Goal: Task Accomplishment & Management: Use online tool/utility

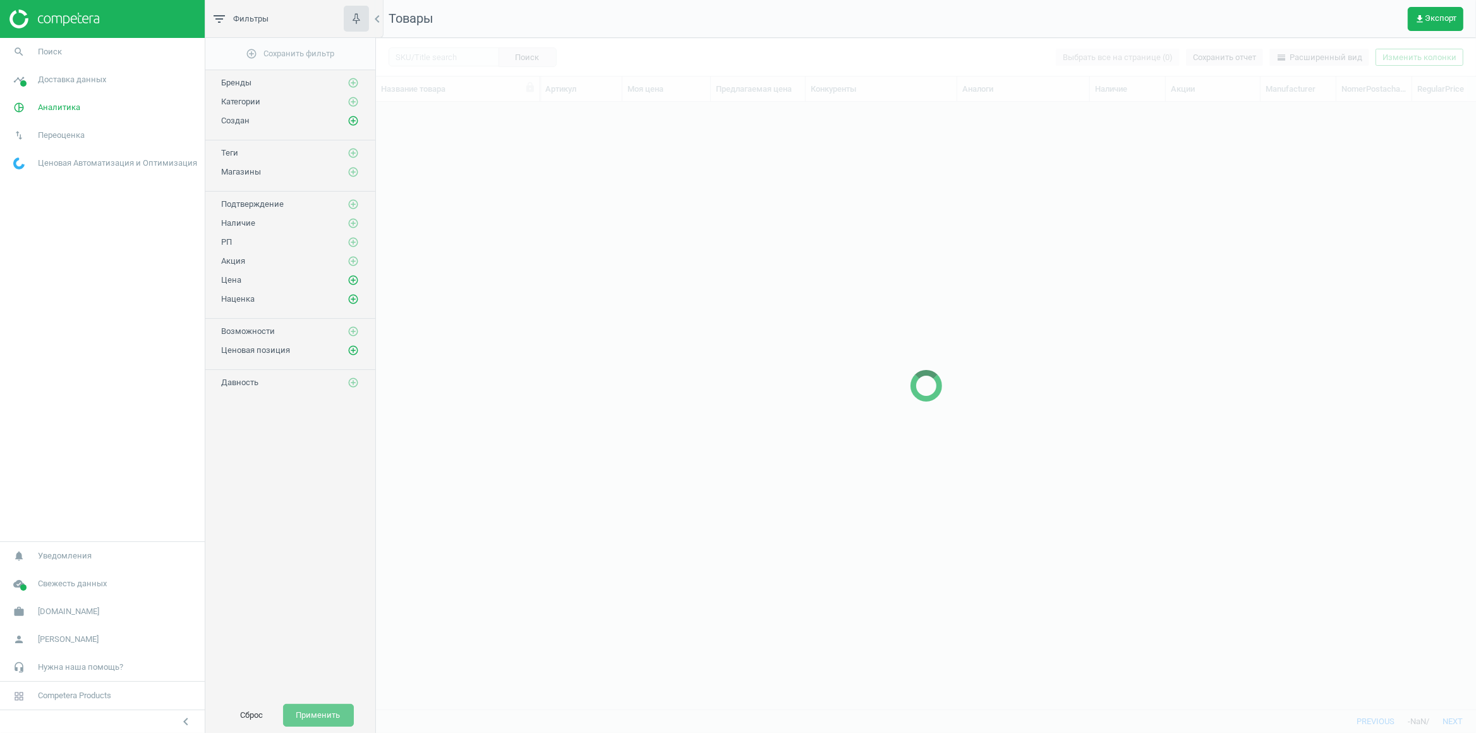
scroll to position [579, 1087]
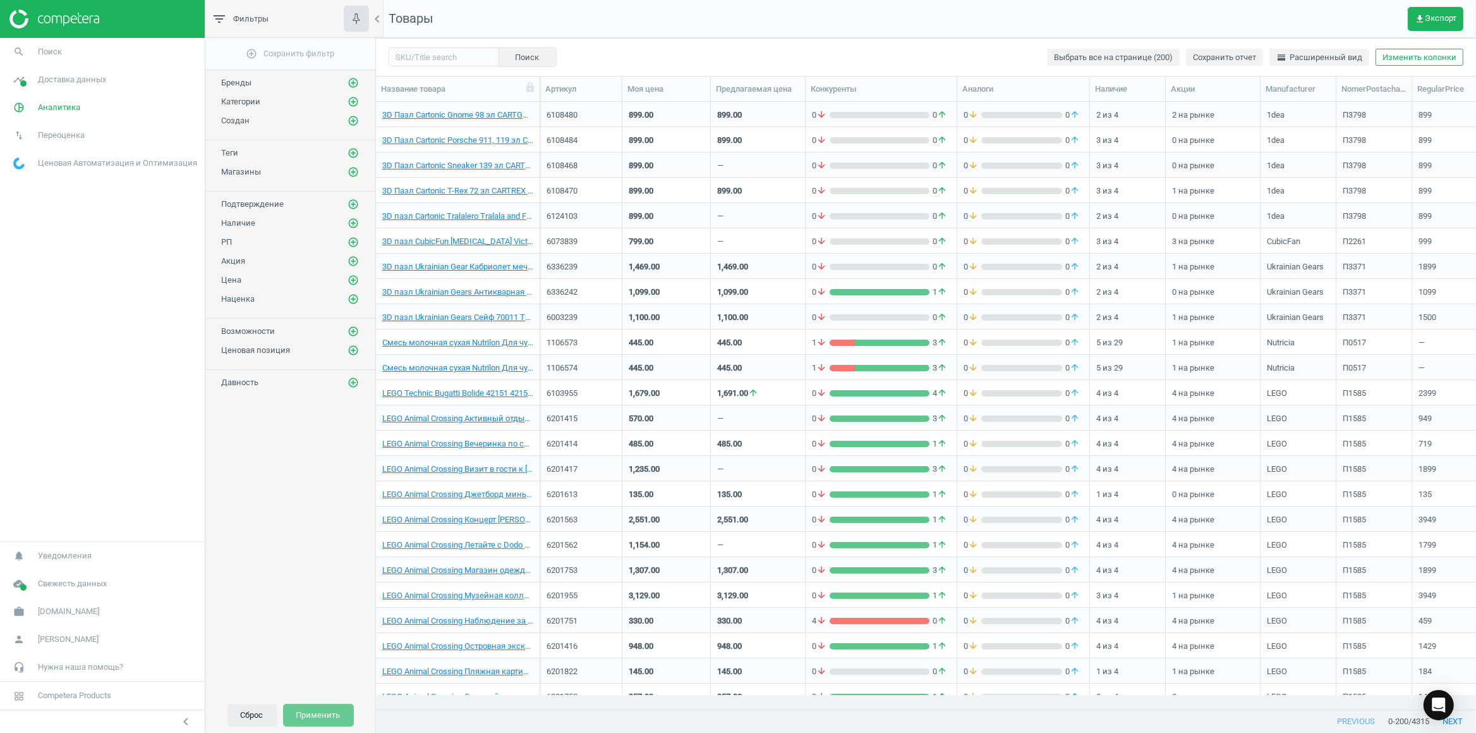
click at [256, 709] on button "Сброс" at bounding box center [252, 714] width 49 height 23
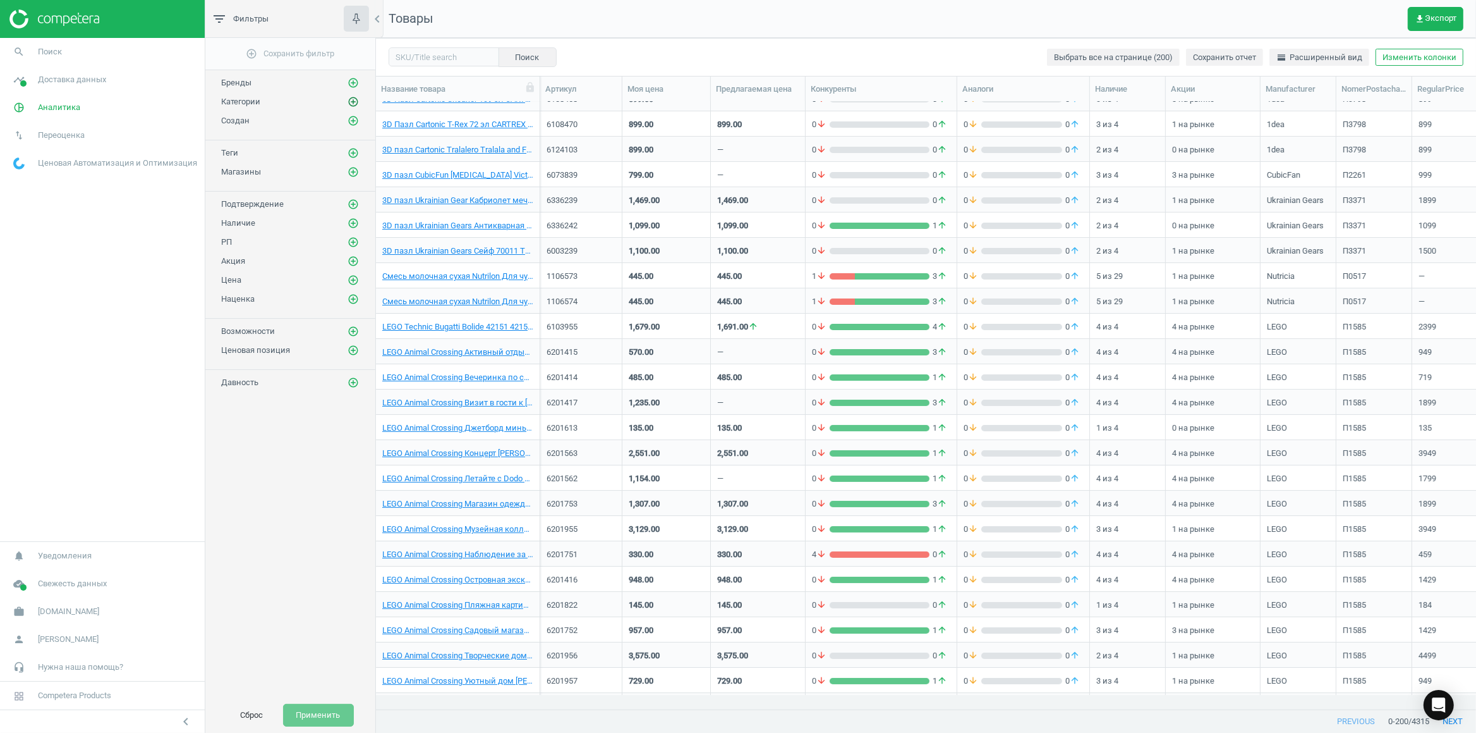
click at [354, 100] on icon "add_circle_outline" at bounding box center [353, 101] width 11 height 11
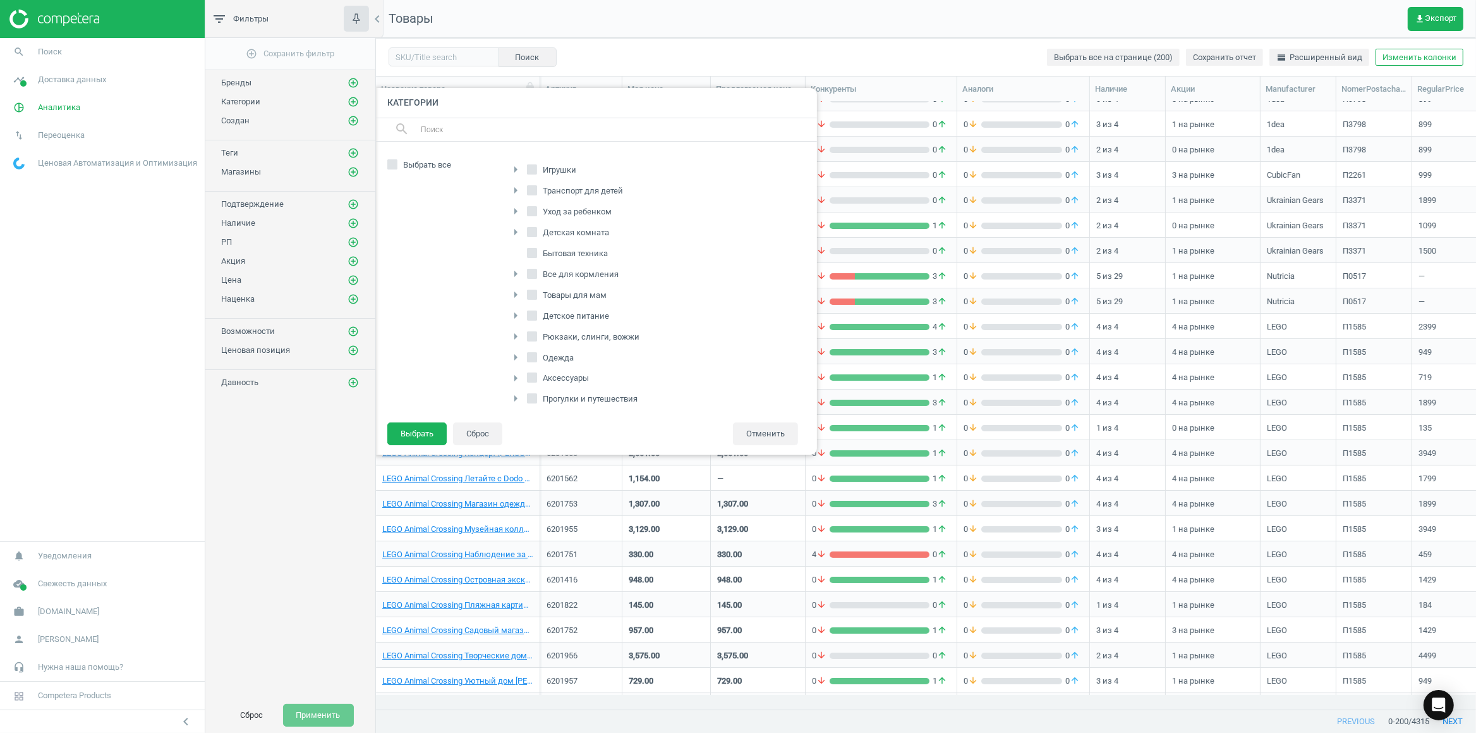
scroll to position [200, 0]
click at [518, 305] on icon "arrow_right" at bounding box center [515, 308] width 15 height 15
click at [541, 306] on span "Кормление" at bounding box center [564, 302] width 49 height 11
click at [536, 306] on input "Кормление" at bounding box center [532, 302] width 8 height 8
checkbox input "true"
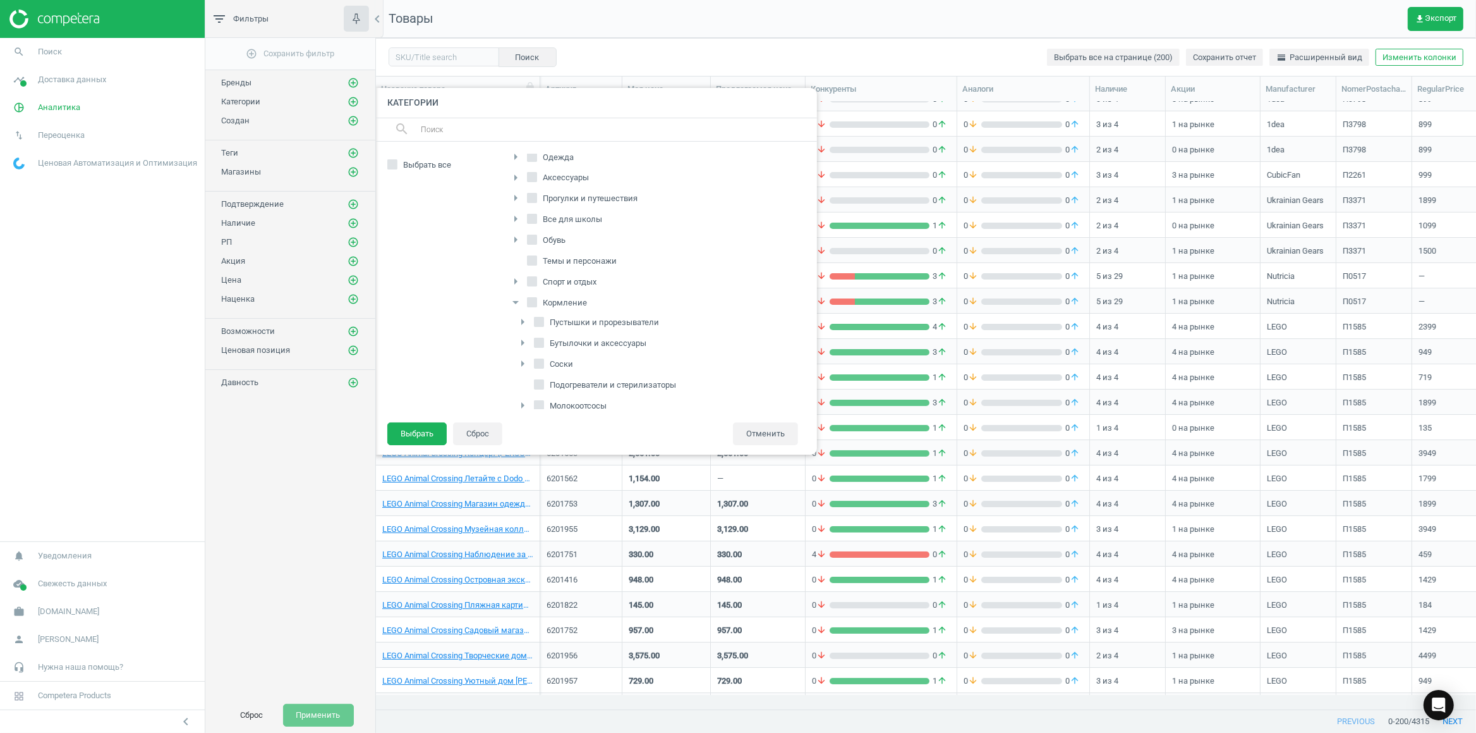
checkbox input "true"
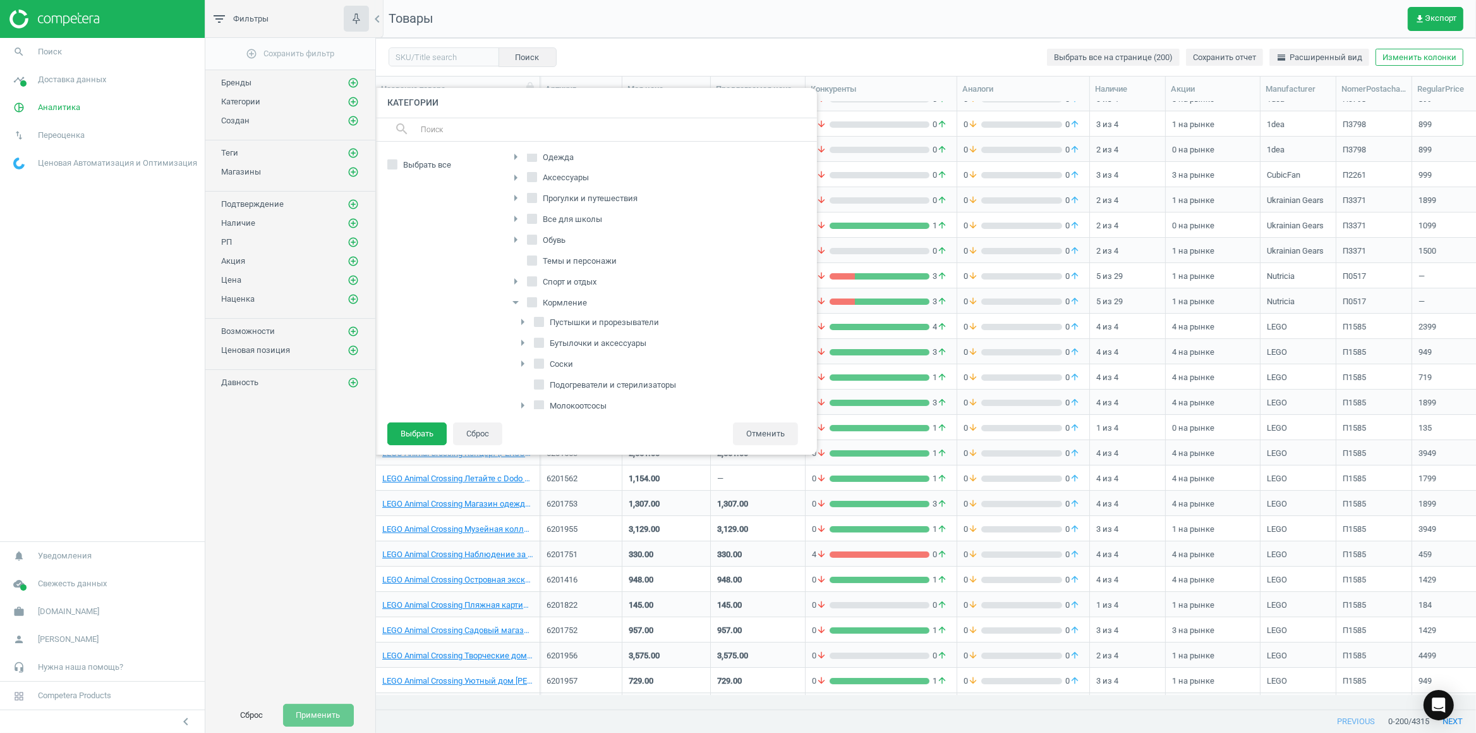
checkbox input "true"
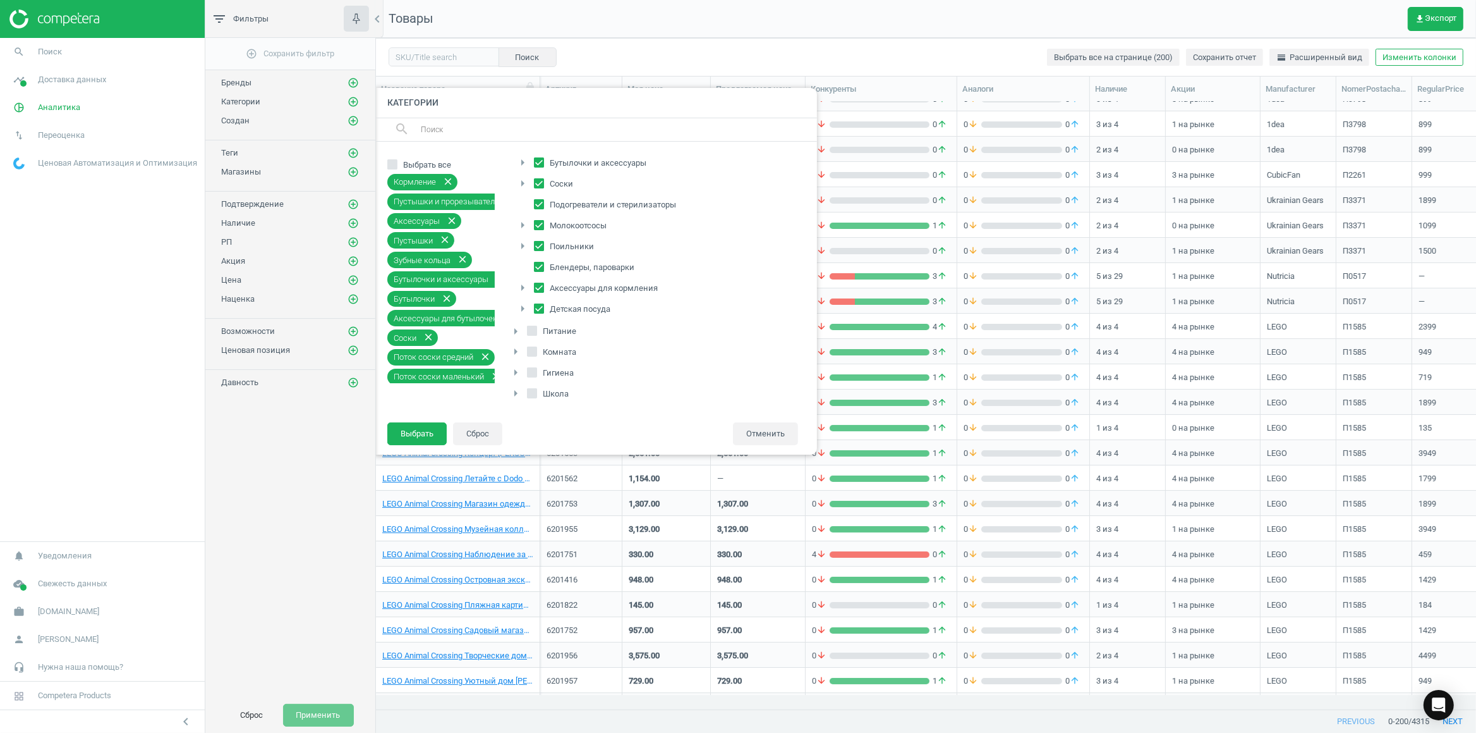
scroll to position [391, 0]
click at [540, 370] on label "Гигиена" at bounding box center [551, 372] width 49 height 18
click at [536, 370] on input "Гигиена" at bounding box center [532, 372] width 8 height 8
checkbox input "true"
click at [517, 348] on icon "arrow_right" at bounding box center [515, 350] width 15 height 15
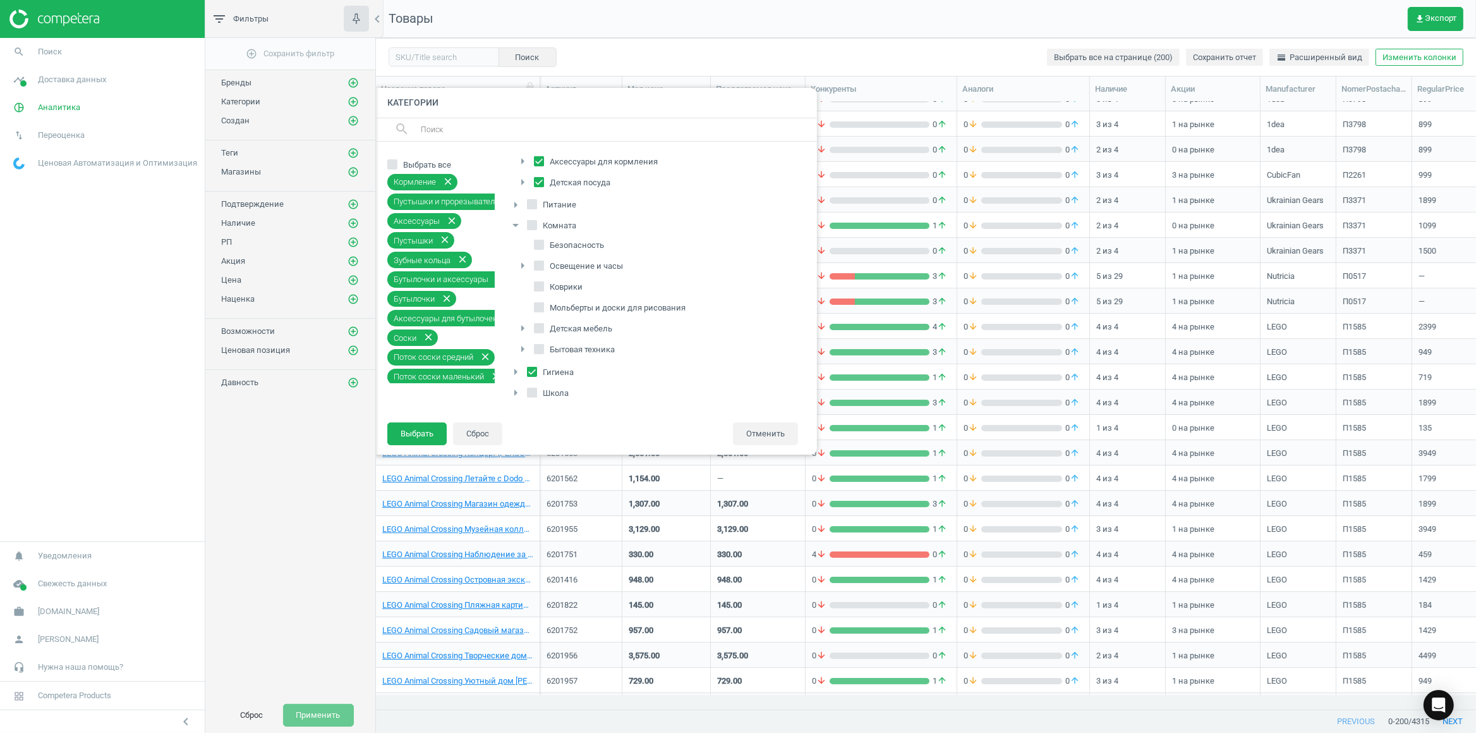
scroll to position [519, 0]
click at [525, 346] on icon "arrow_right" at bounding box center [522, 348] width 15 height 15
click at [525, 344] on icon "arrow_drop_down" at bounding box center [522, 336] width 15 height 15
click at [541, 347] on input "Бытовая техника" at bounding box center [539, 349] width 8 height 8
checkbox input "true"
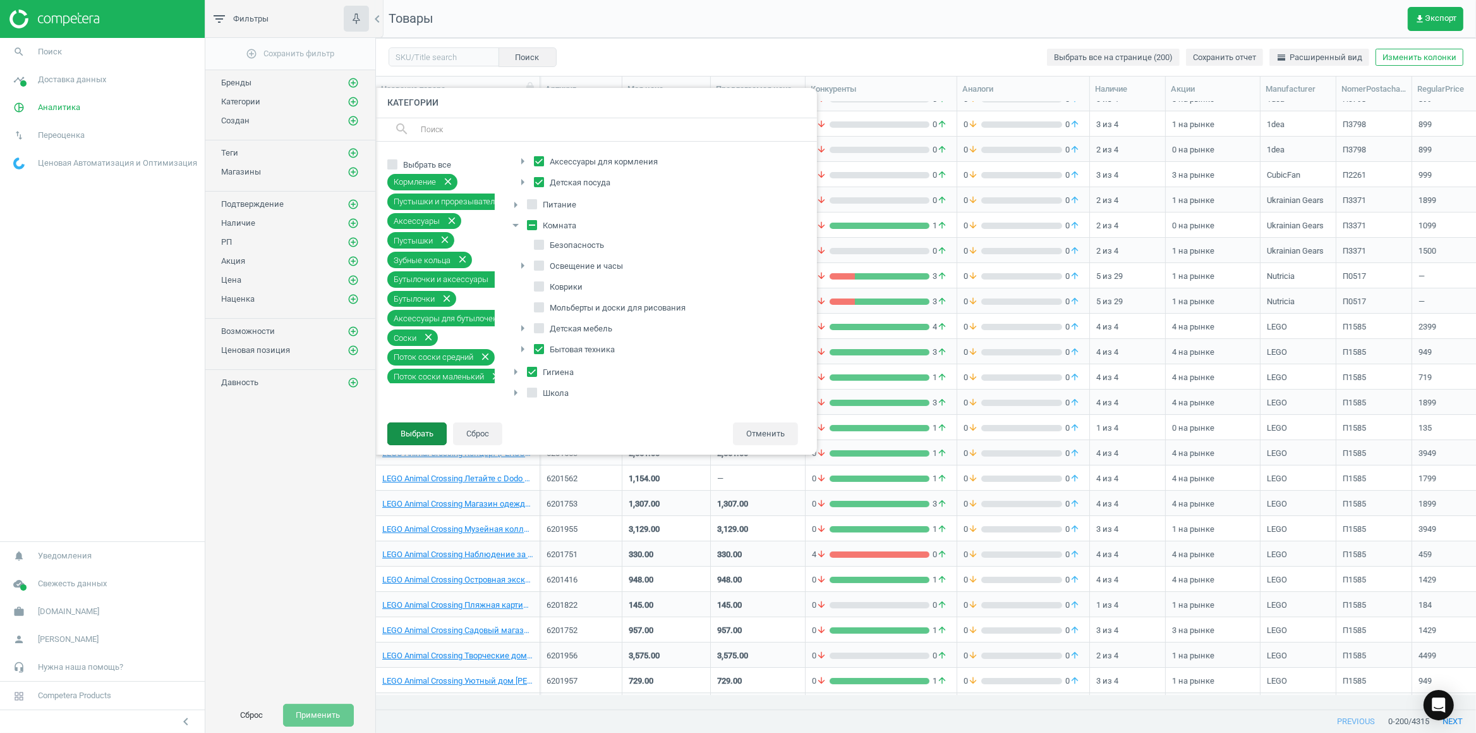
click at [427, 429] on button "Выбрать" at bounding box center [416, 433] width 59 height 23
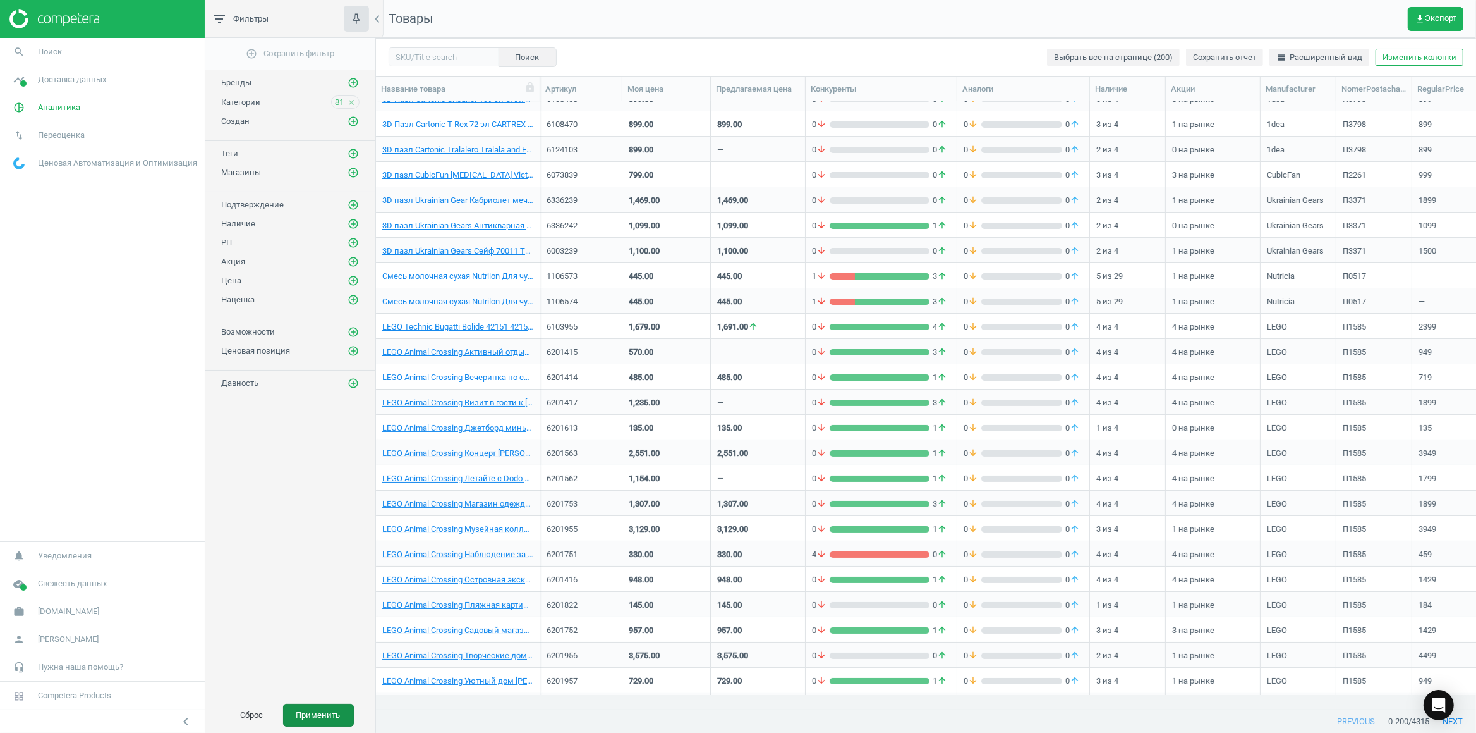
click at [325, 714] on button "Применить" at bounding box center [318, 714] width 71 height 23
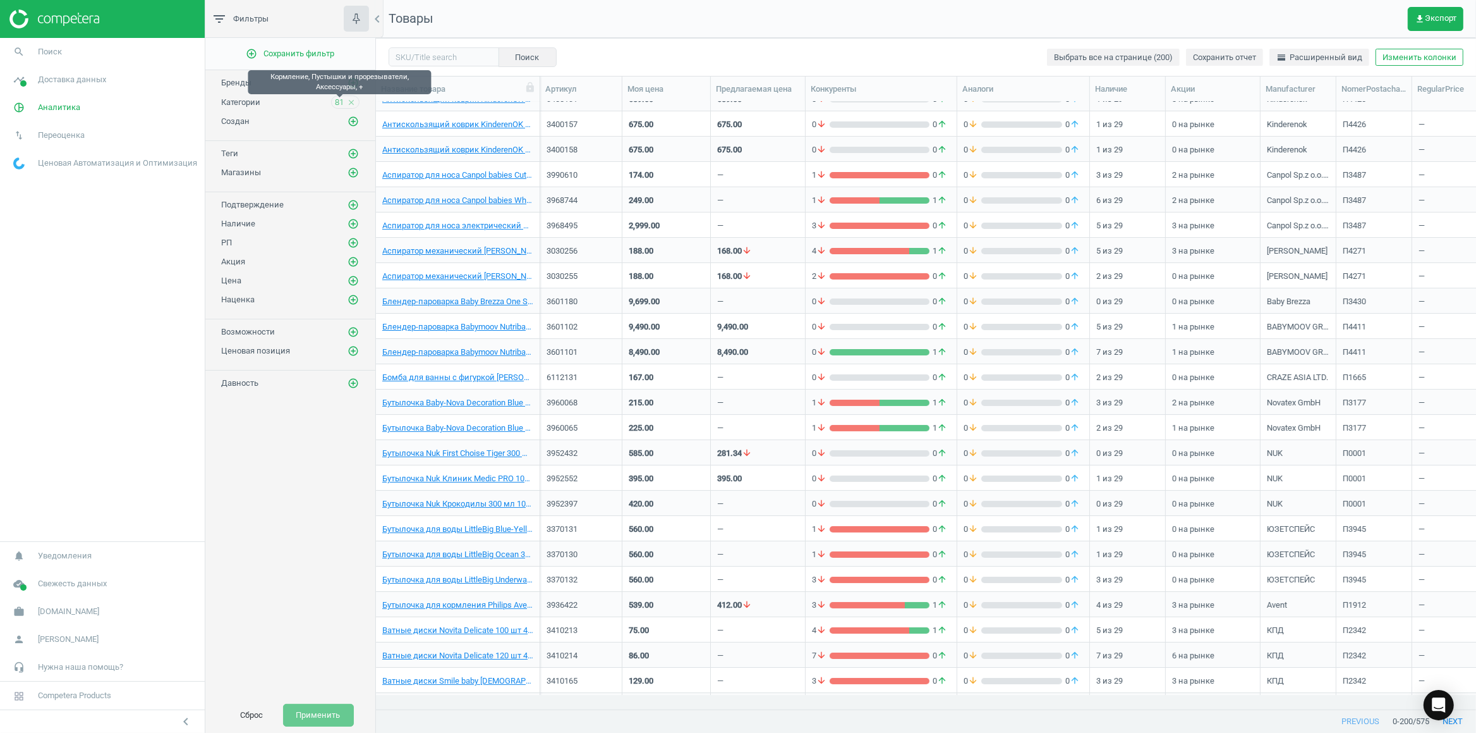
click at [341, 104] on span "81" at bounding box center [339, 102] width 9 height 11
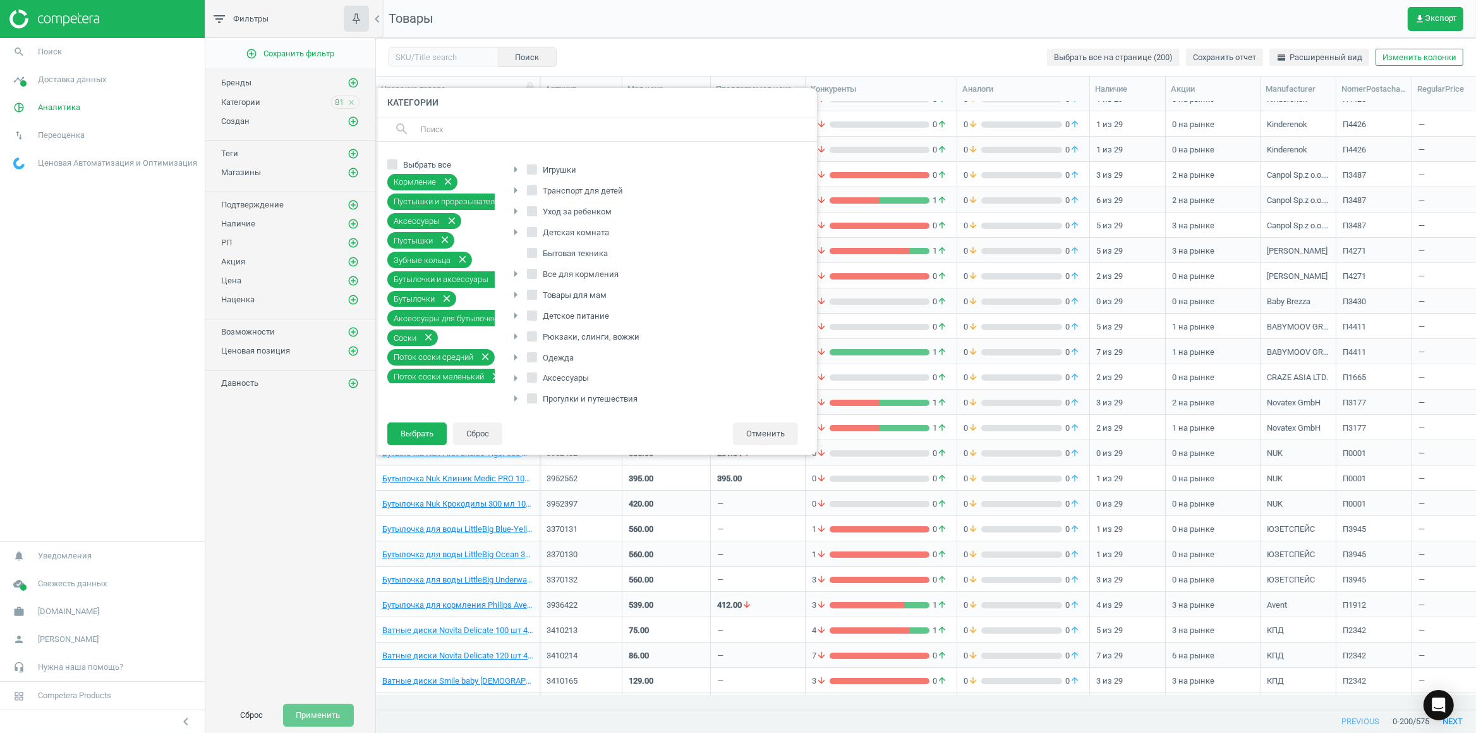
click at [534, 274] on input "Все для кормления" at bounding box center [532, 273] width 8 height 8
checkbox input "true"
click at [534, 228] on input "Товары для мам" at bounding box center [532, 226] width 8 height 8
checkbox input "true"
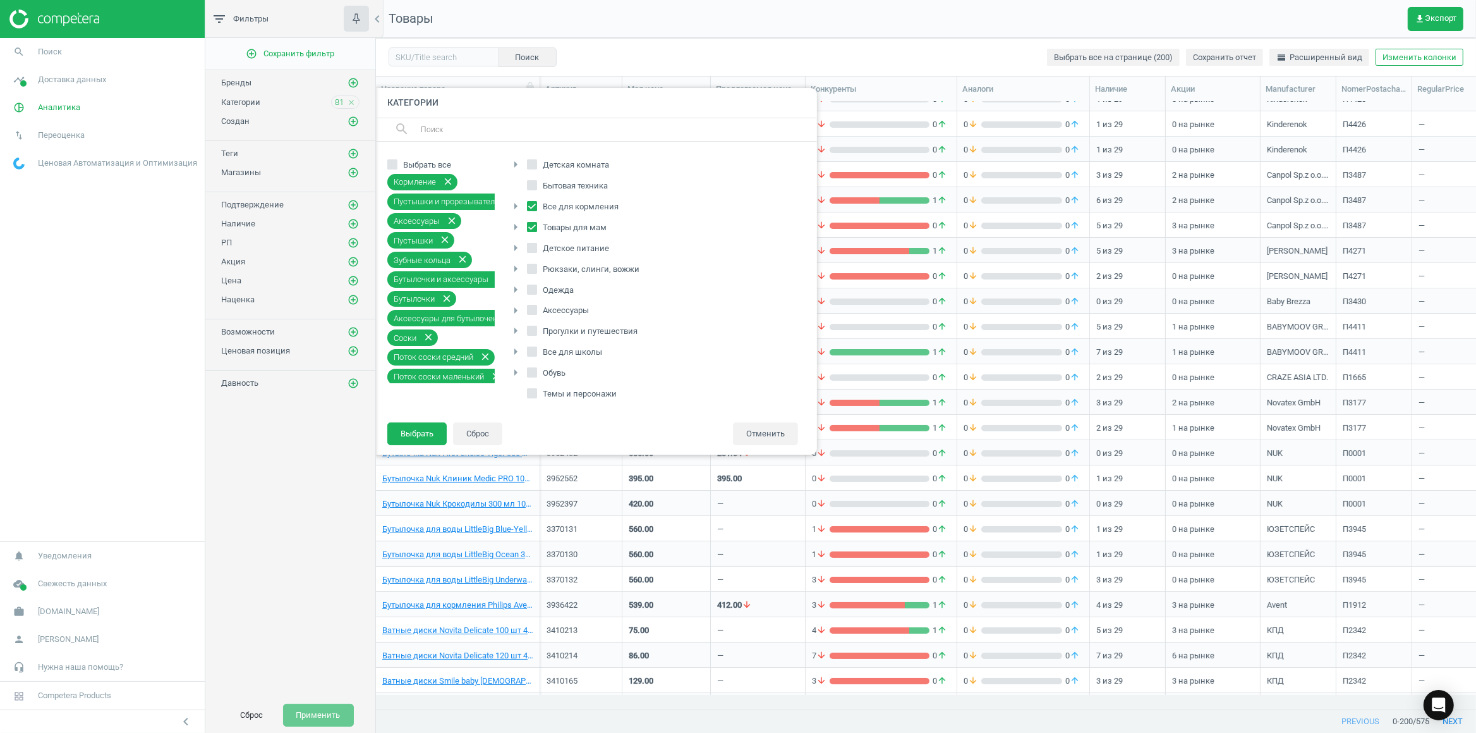
click at [516, 231] on icon "arrow_right" at bounding box center [515, 226] width 15 height 15
click at [516, 231] on icon "arrow_drop_down" at bounding box center [515, 226] width 15 height 15
click at [530, 214] on input "Уход за ребенком" at bounding box center [532, 211] width 8 height 8
checkbox input "true"
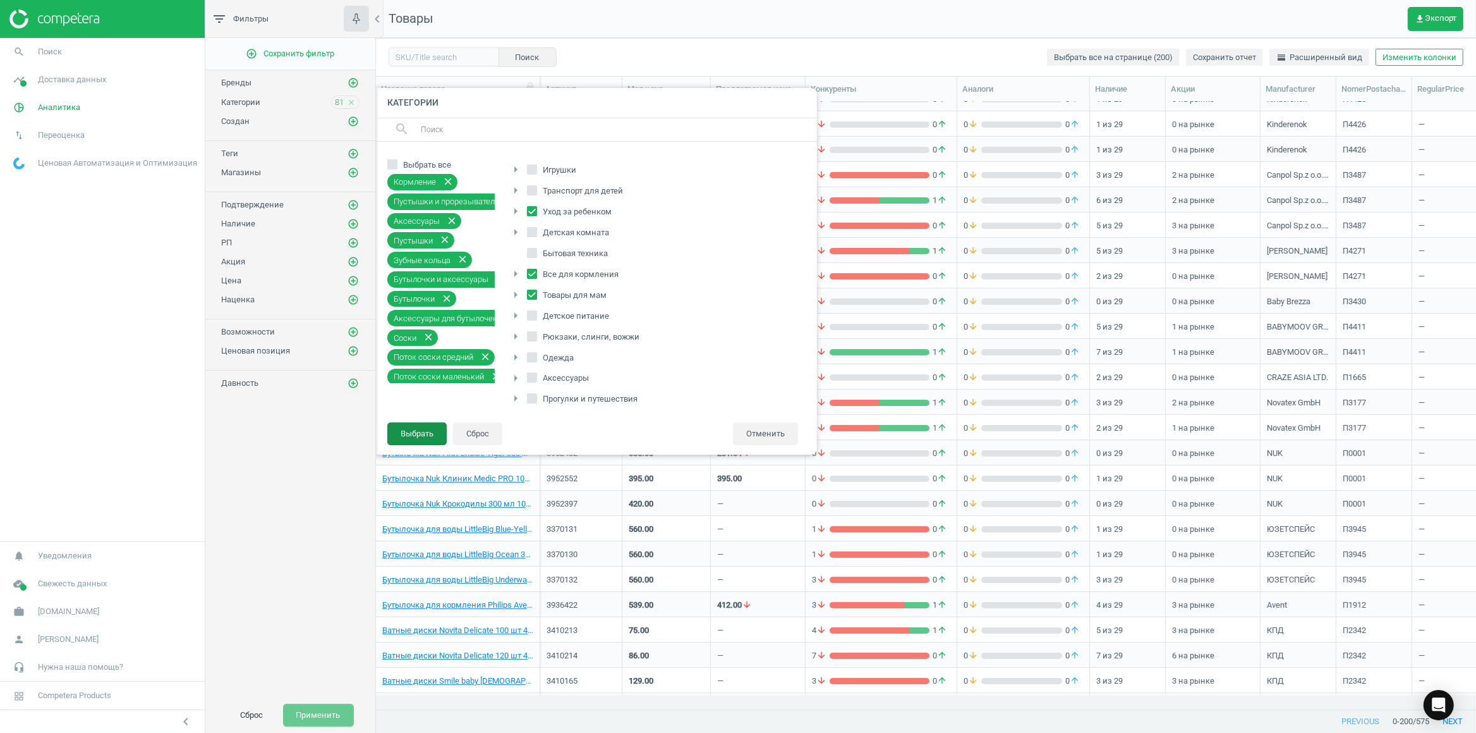
click at [406, 430] on button "Выбрать" at bounding box center [416, 433] width 59 height 23
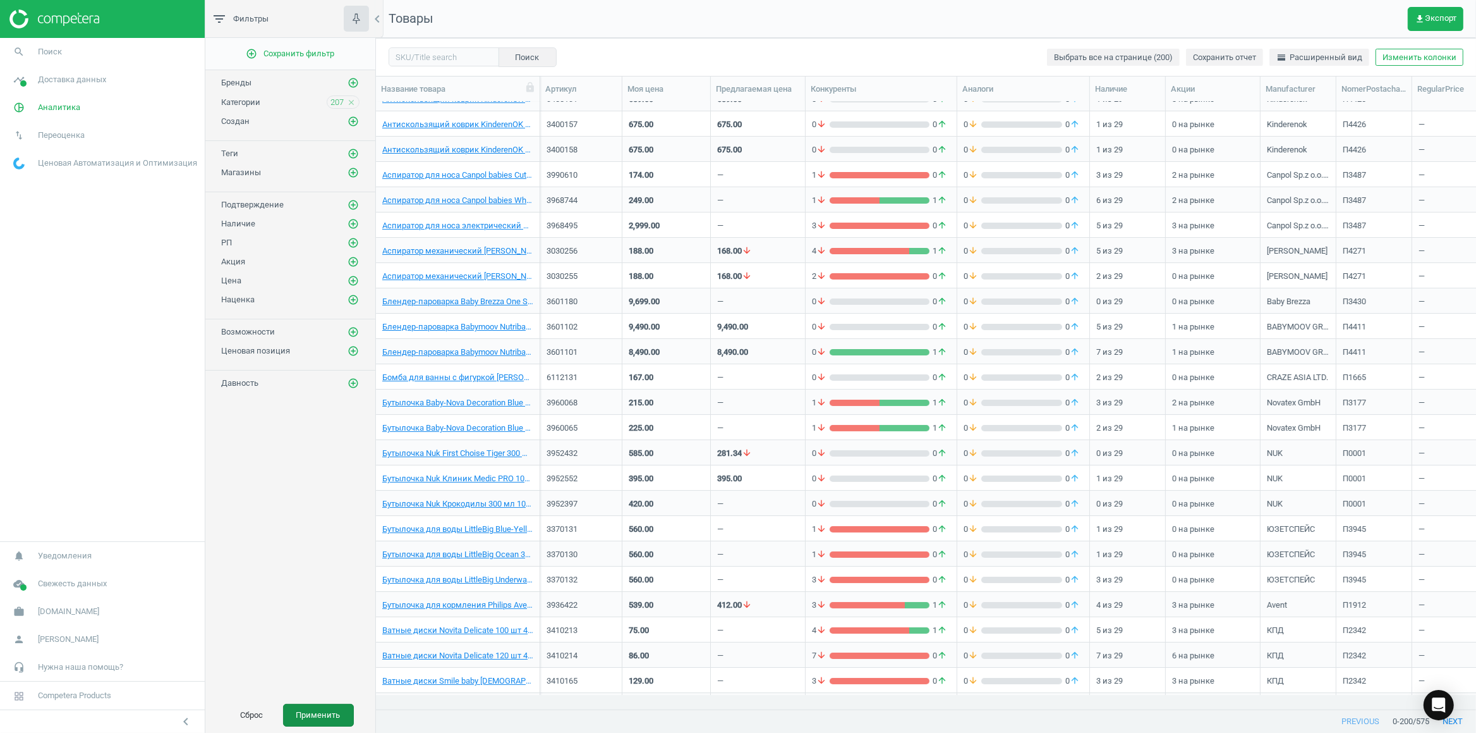
click at [323, 713] on button "Применить" at bounding box center [318, 714] width 71 height 23
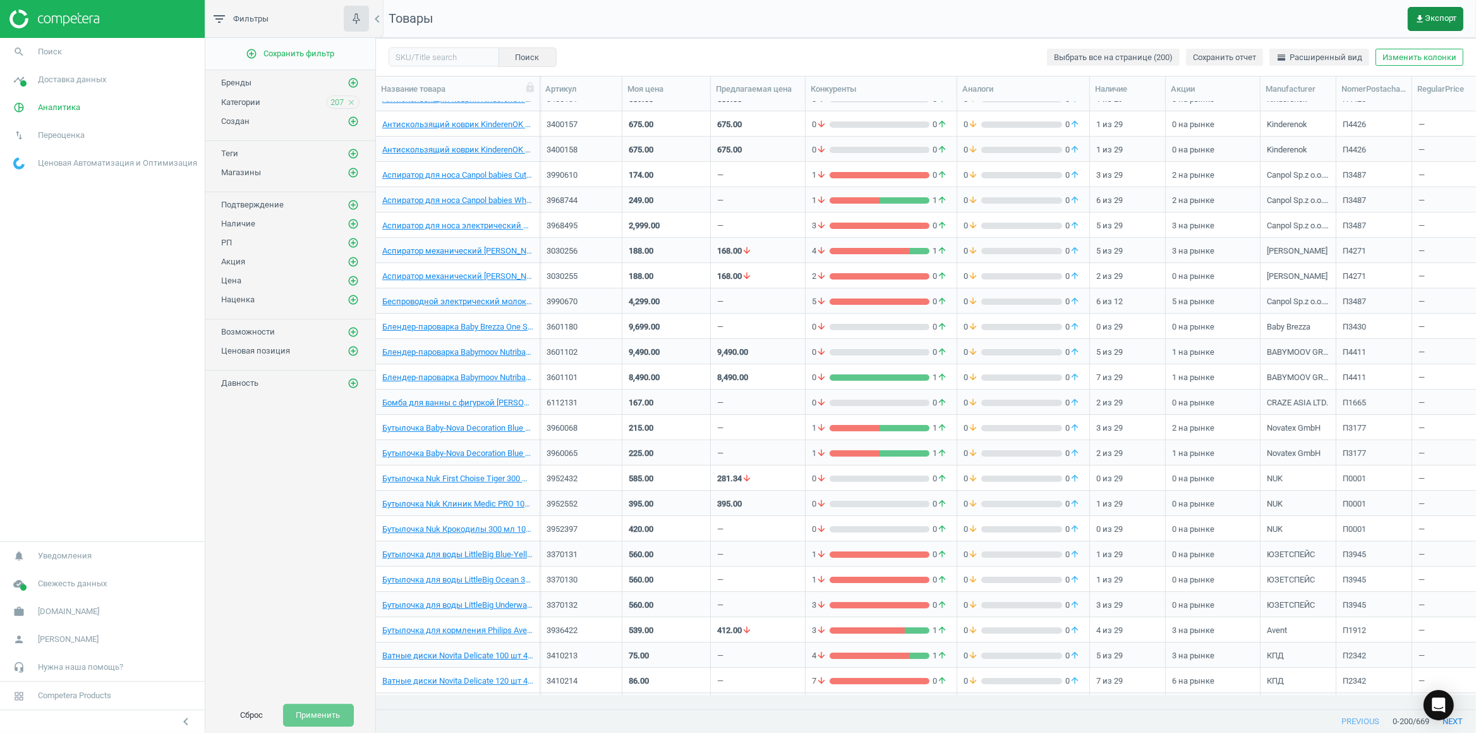
click at [1432, 18] on span "get_app Экспорт" at bounding box center [1436, 19] width 42 height 10
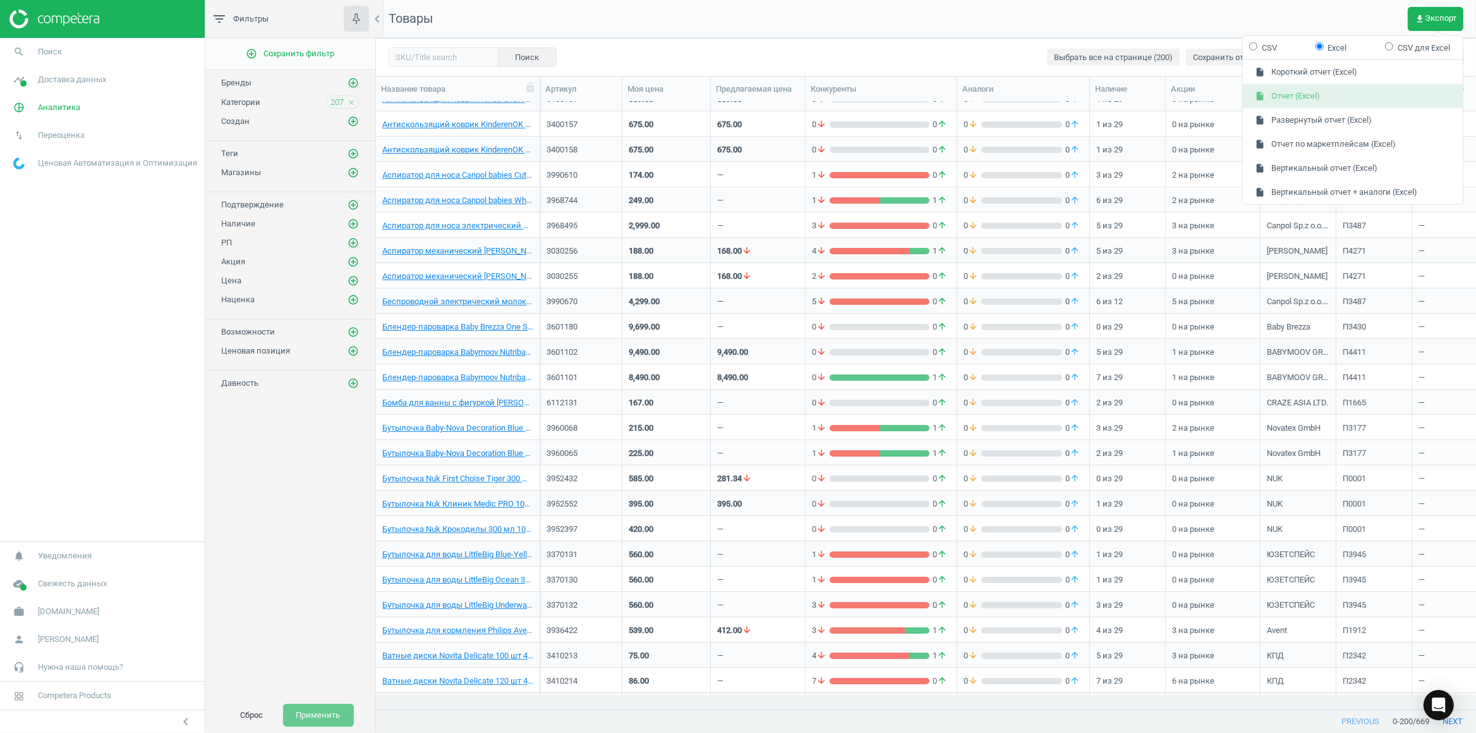
click at [1332, 92] on button "insert_drive_file Отчет (Excel)" at bounding box center [1353, 96] width 220 height 24
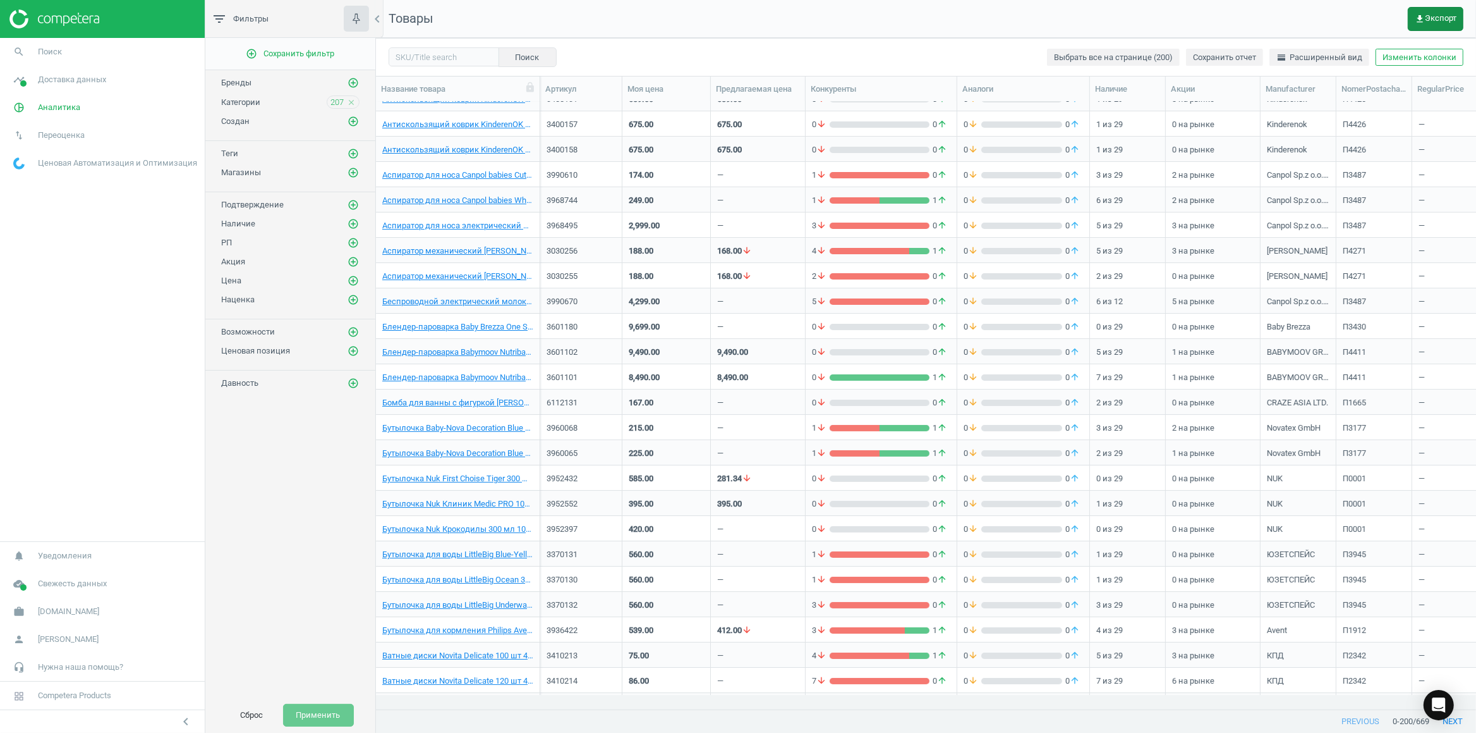
click at [1449, 15] on span "get_app Экспорт" at bounding box center [1436, 19] width 42 height 10
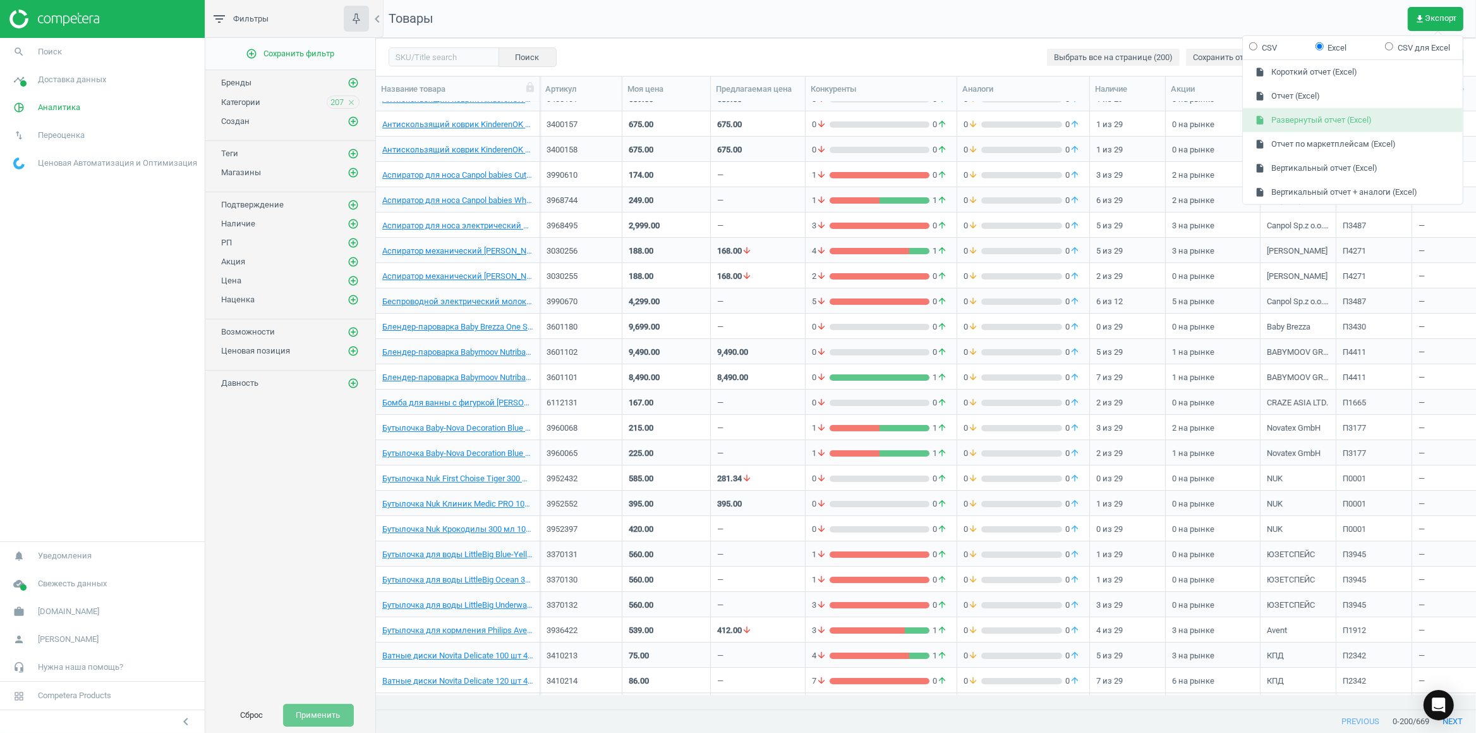
click at [1310, 116] on button "insert_drive_file Развернутый отчет (Excel)" at bounding box center [1353, 120] width 220 height 24
